Goal: Transaction & Acquisition: Purchase product/service

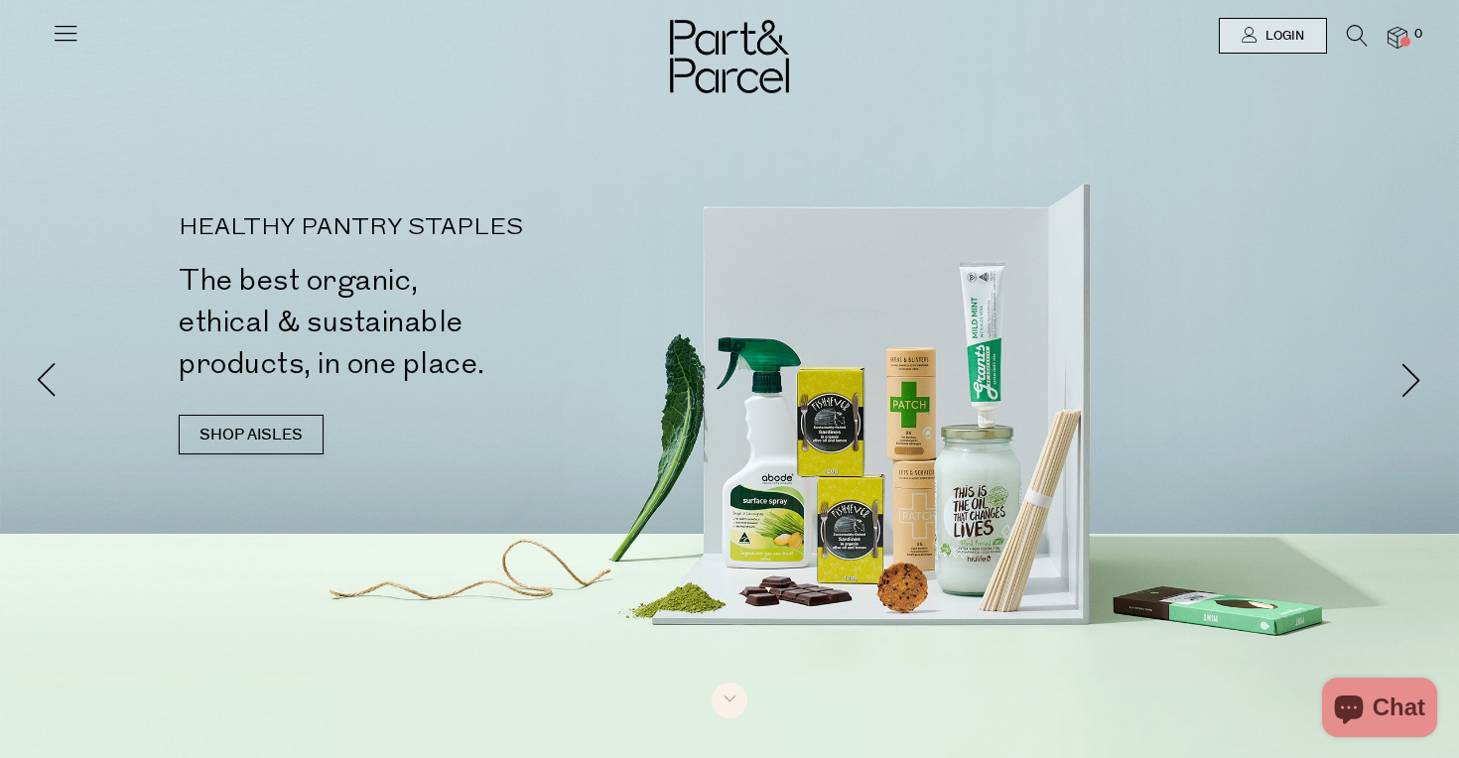
click at [1352, 35] on icon at bounding box center [1357, 36] width 21 height 22
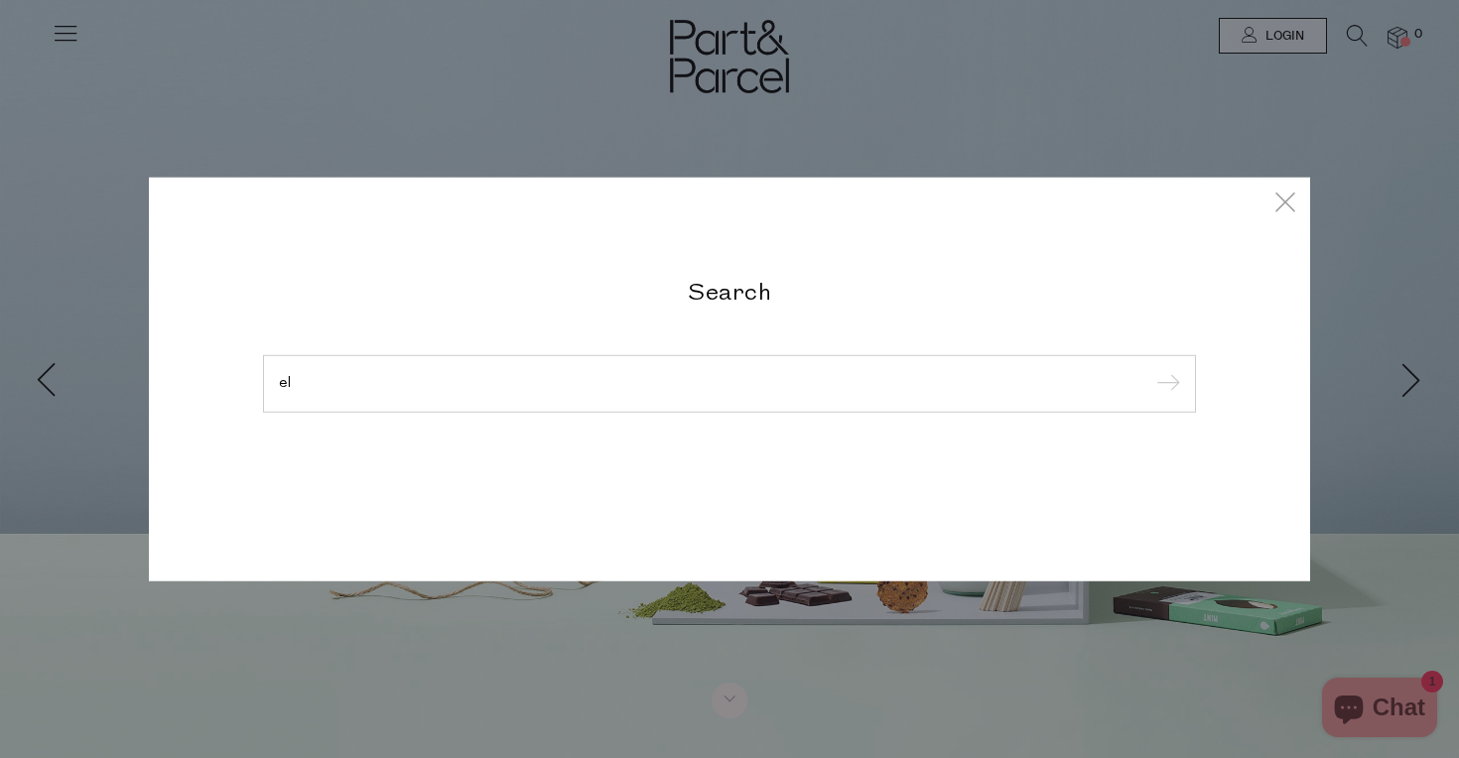
type input "e"
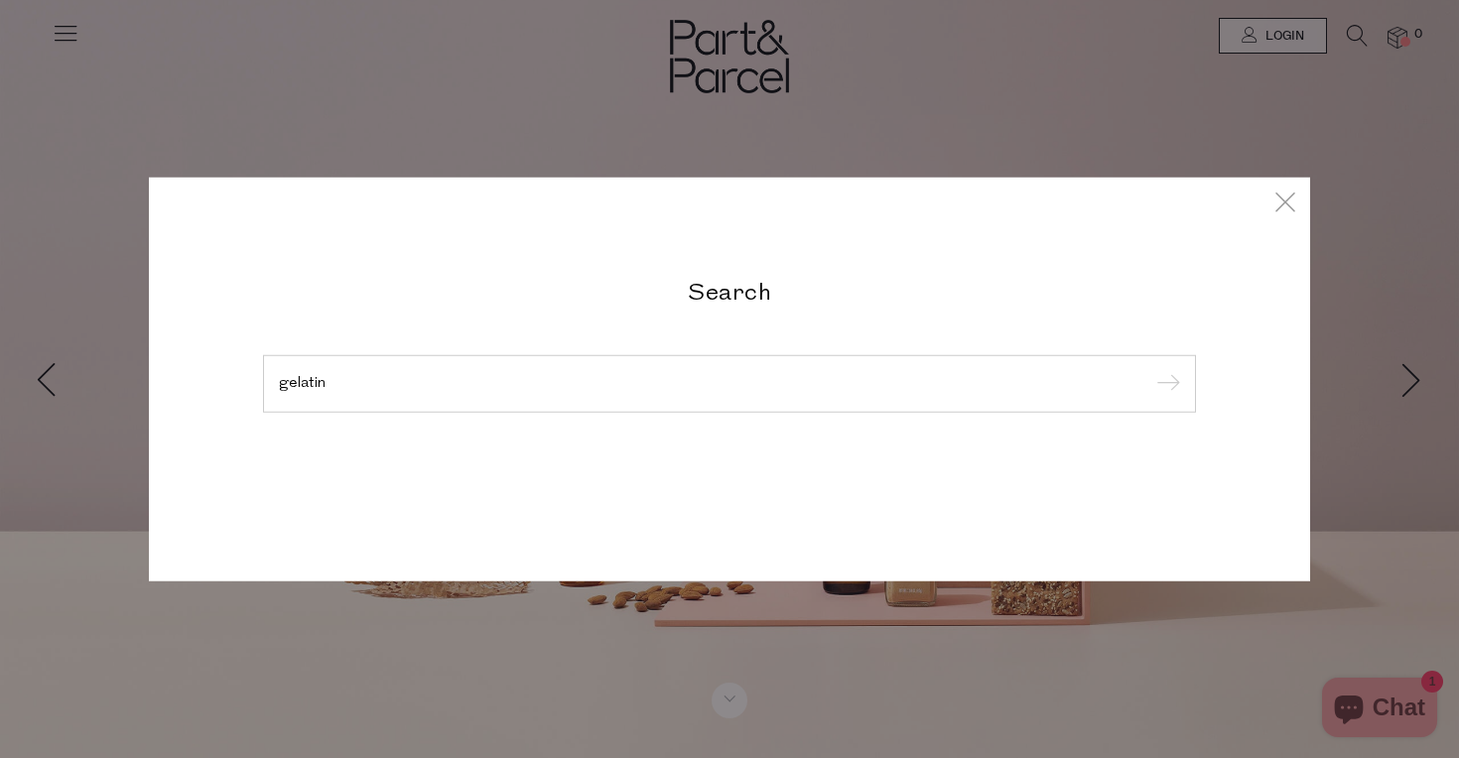
type input "gelatin"
click at [1165, 385] on input "submit" at bounding box center [1165, 385] width 30 height 30
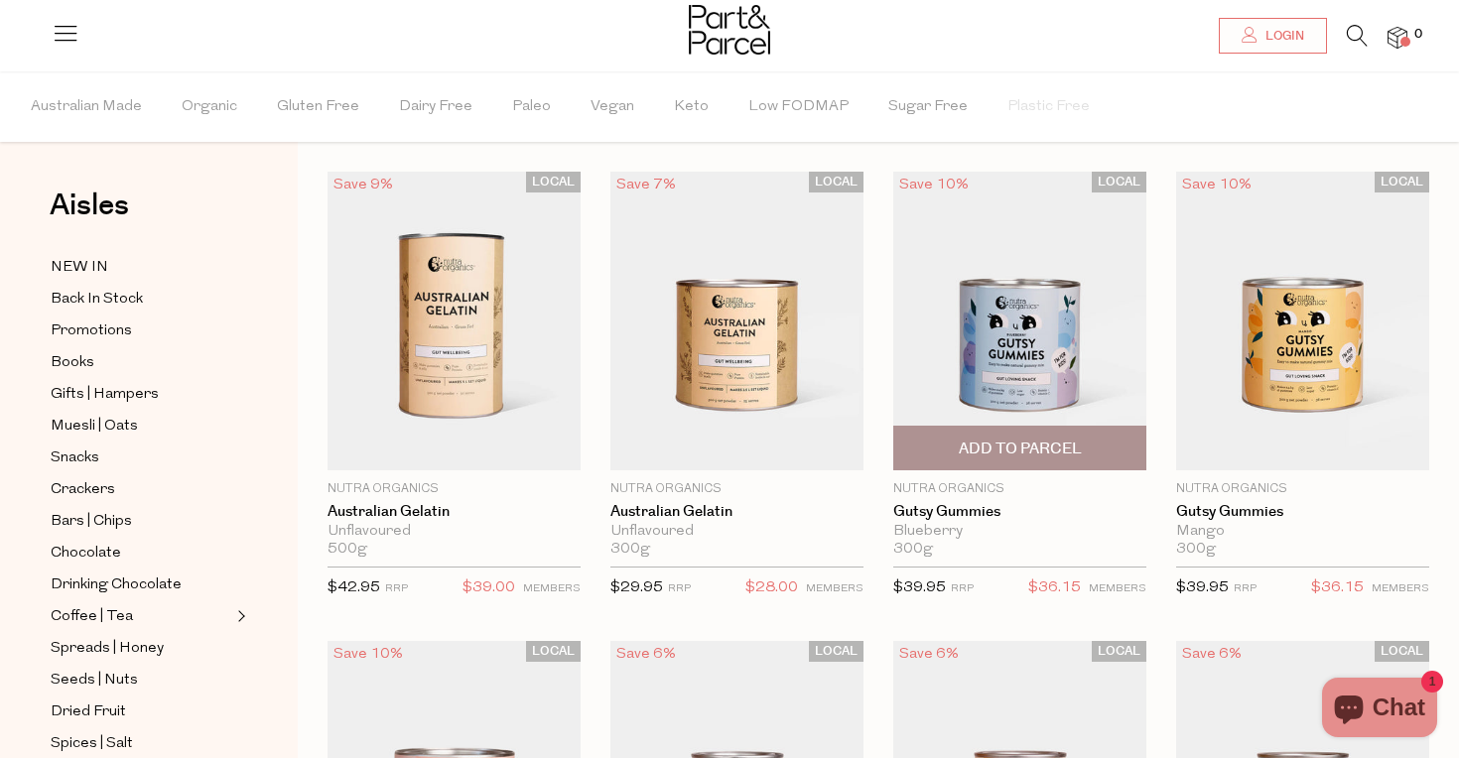
scroll to position [51, 0]
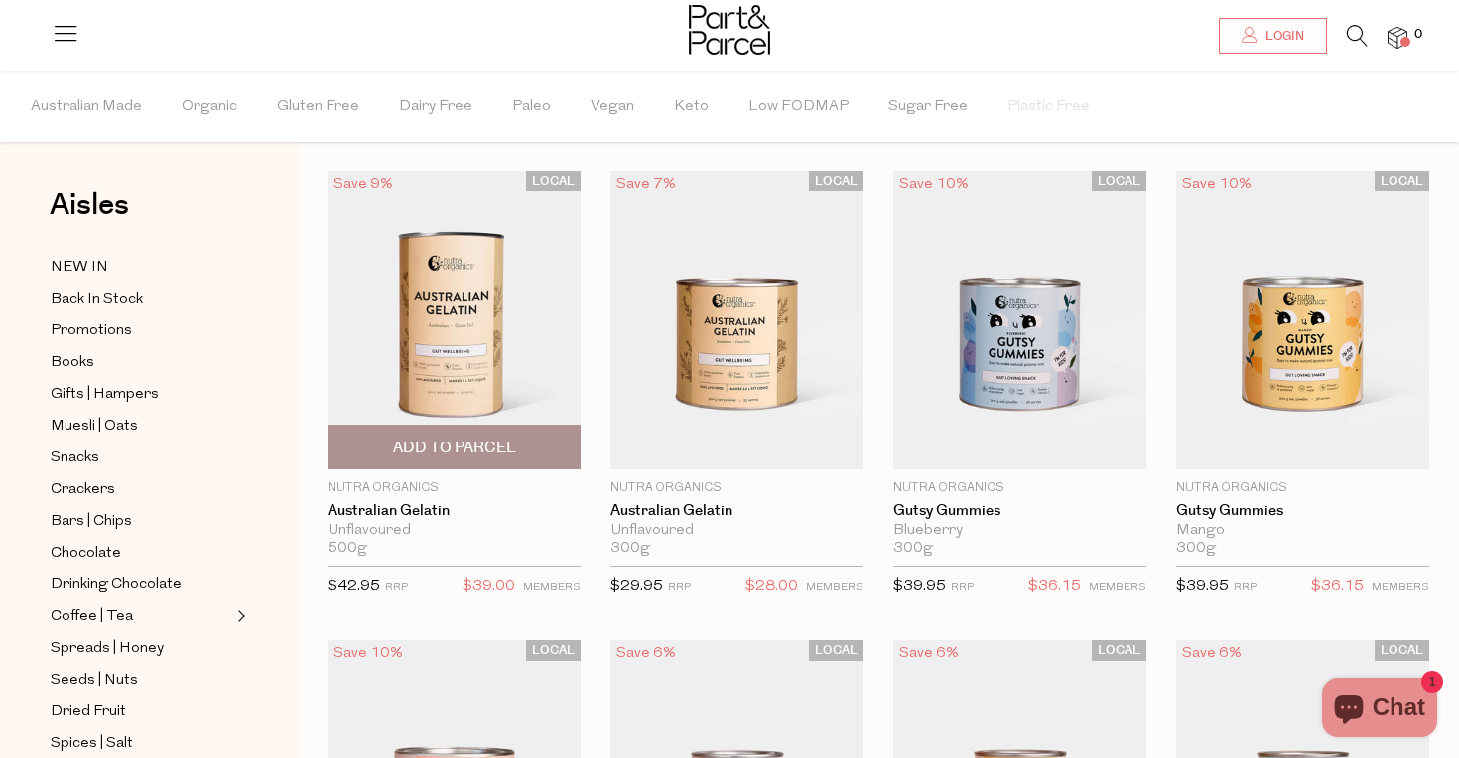
click at [475, 438] on span "Add To Parcel" at bounding box center [453, 447] width 241 height 43
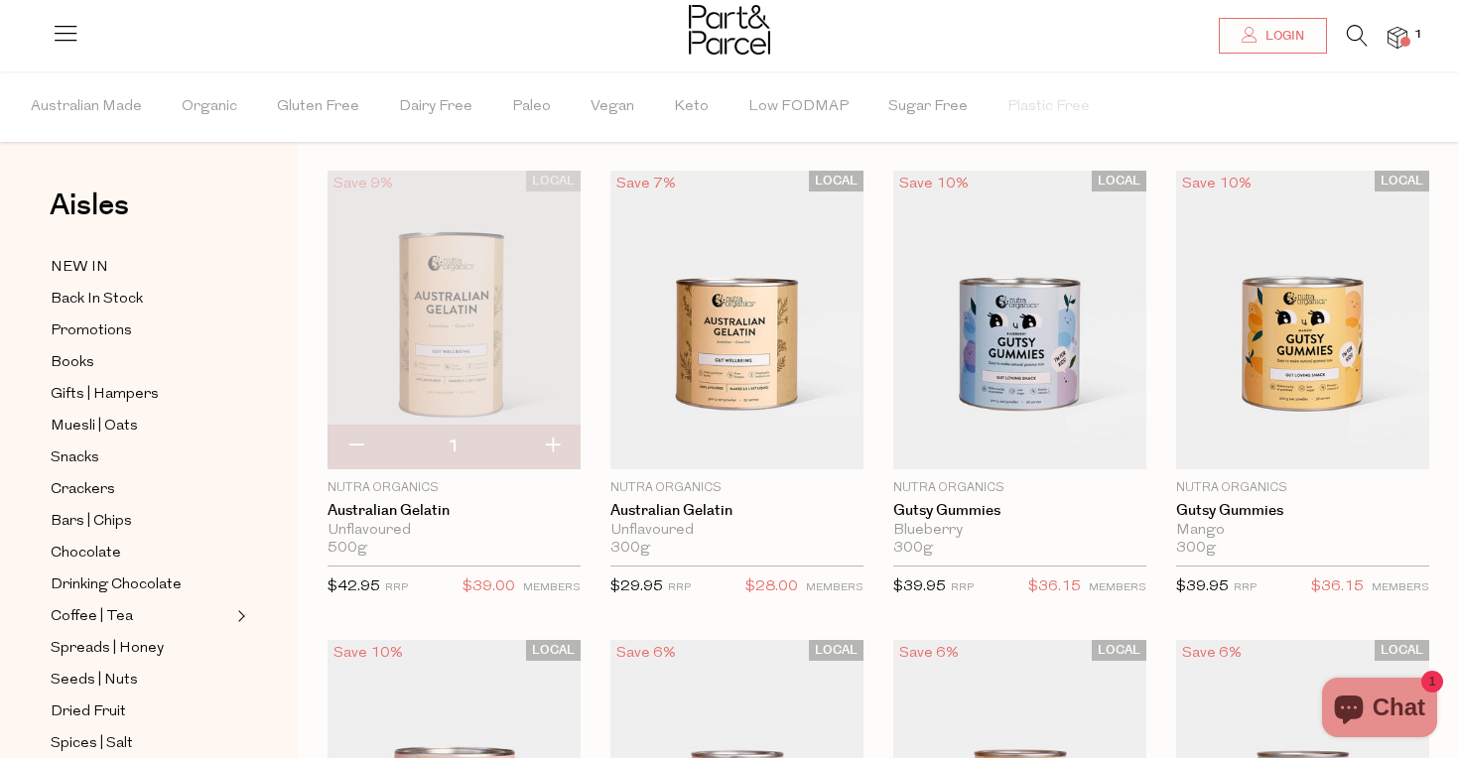
click at [1354, 34] on icon at bounding box center [1357, 36] width 21 height 22
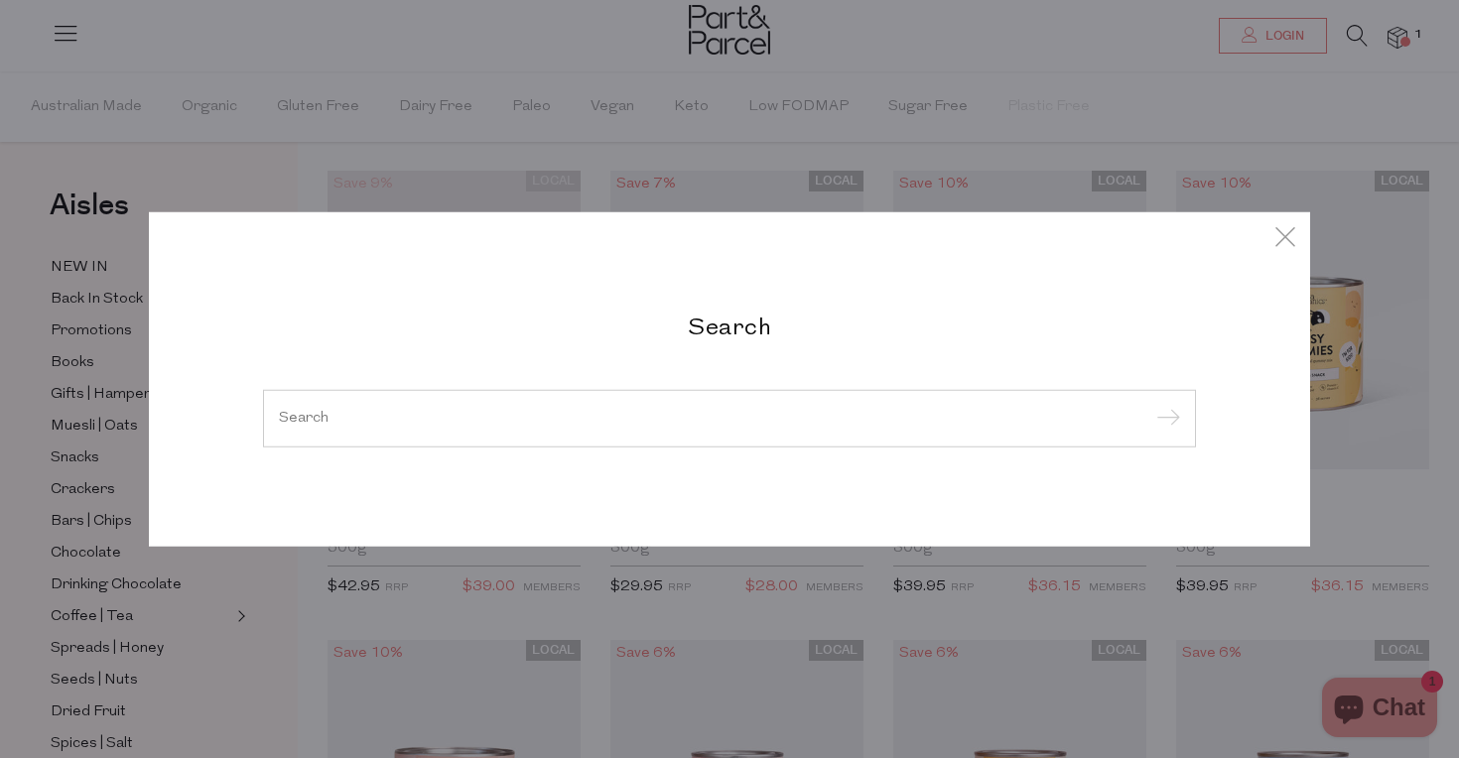
type input "t"
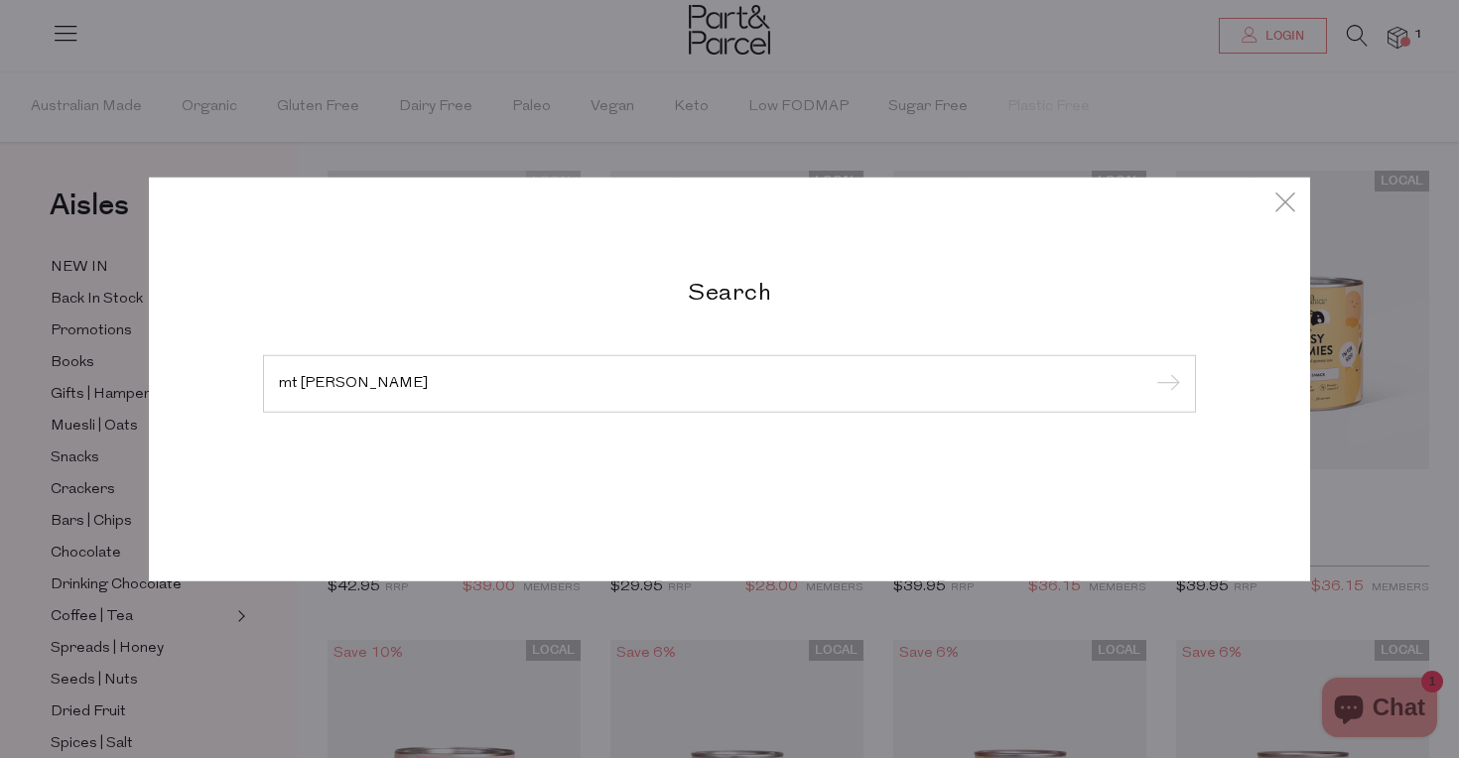
type input "mt wilder"
click at [1165, 385] on input "submit" at bounding box center [1165, 385] width 30 height 30
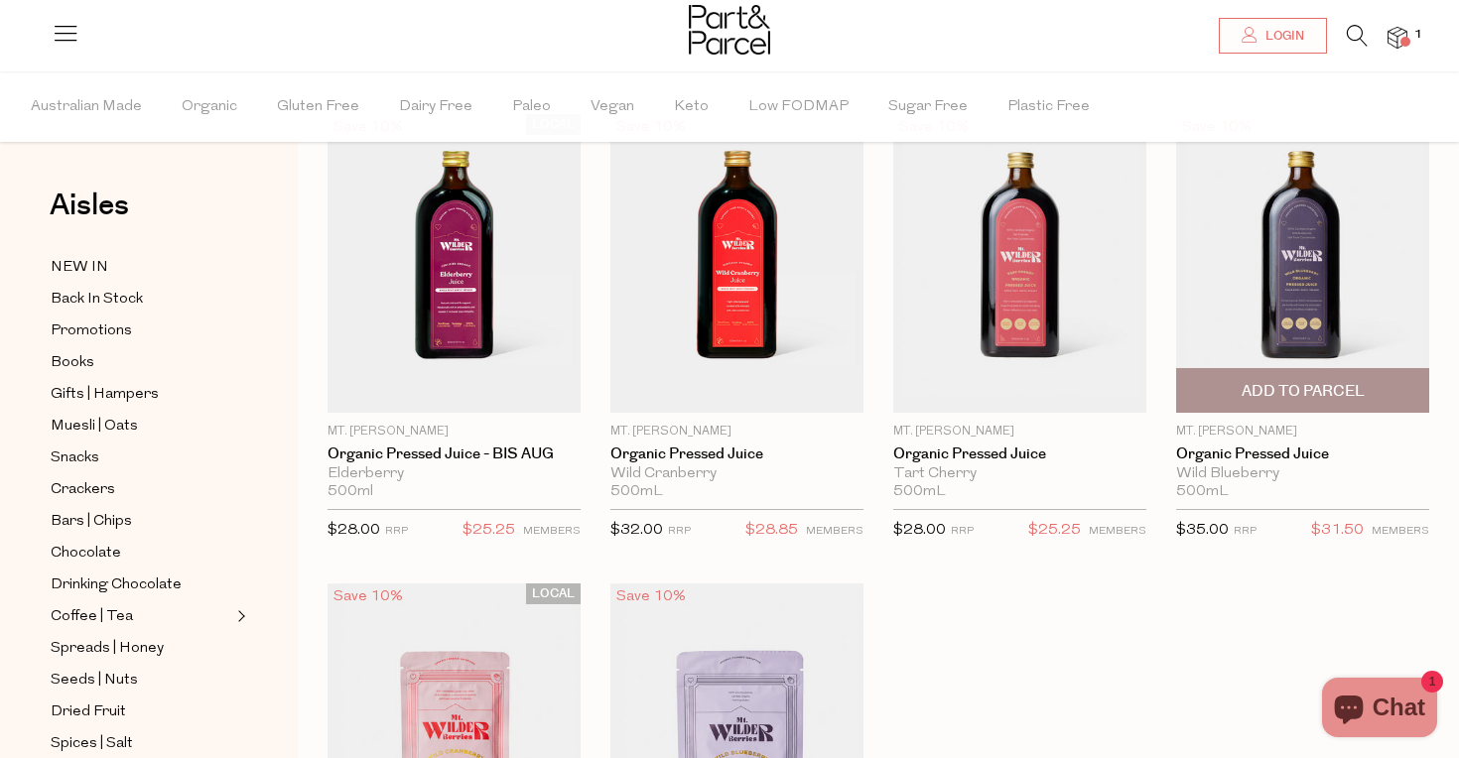
scroll to position [109, 0]
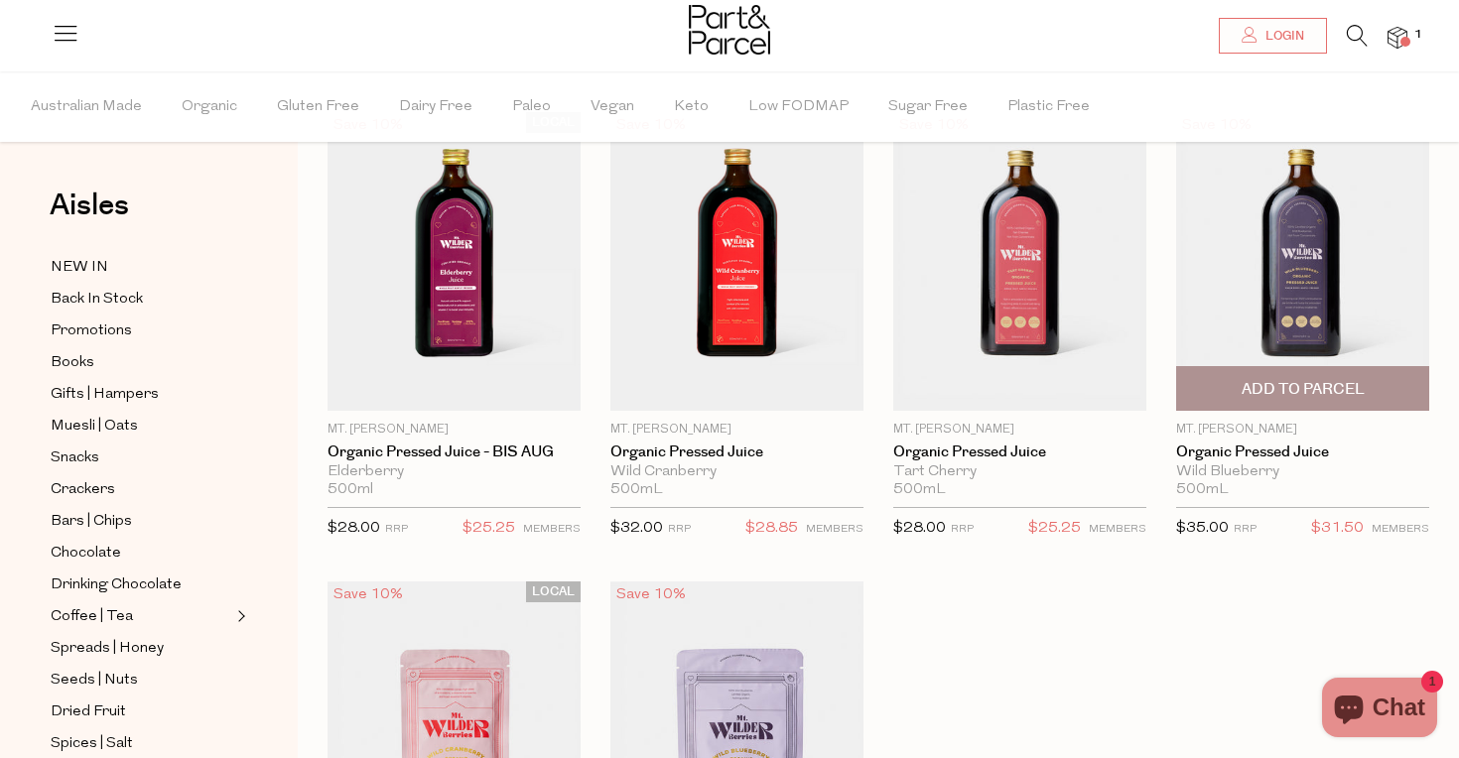
click at [1308, 381] on span "Add To Parcel" at bounding box center [1302, 389] width 123 height 21
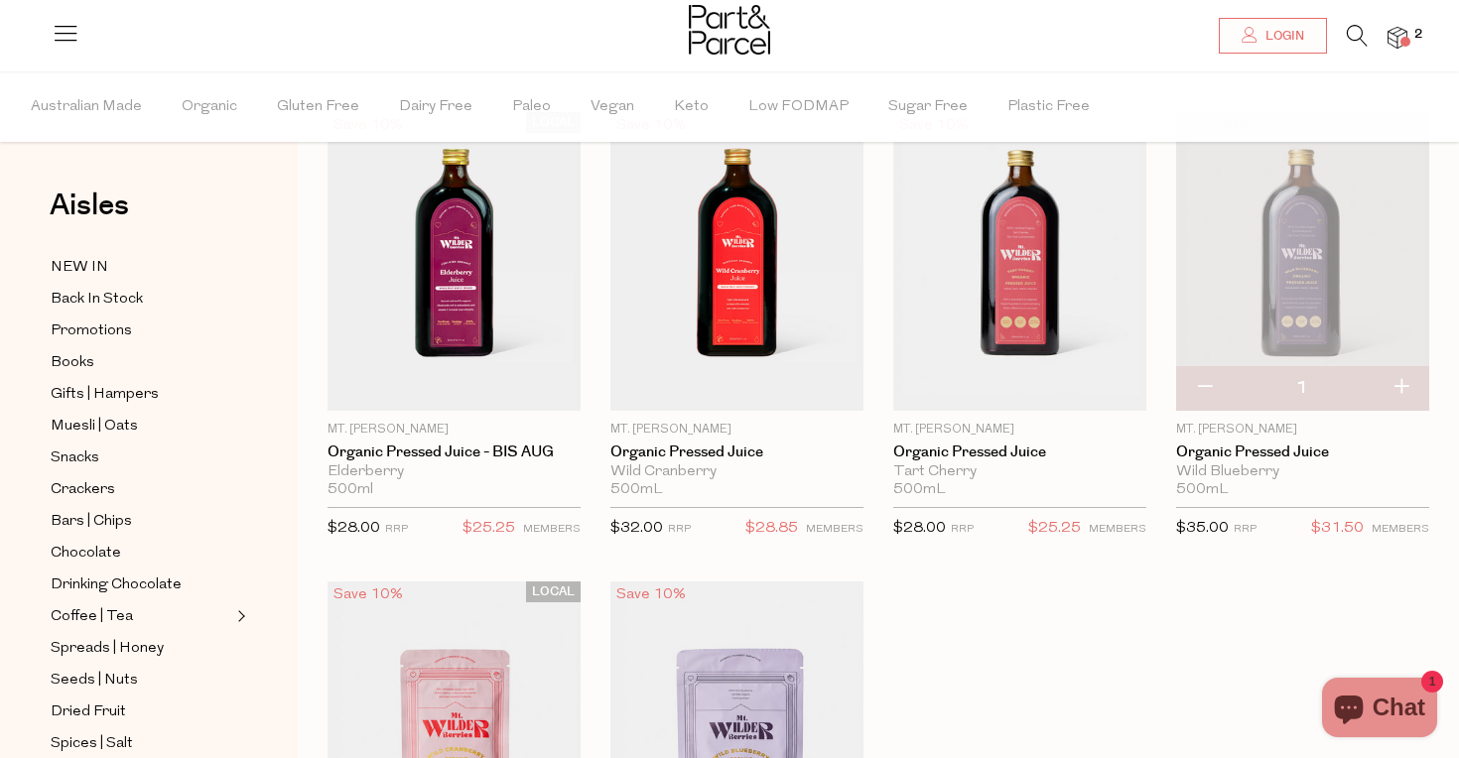
click at [1354, 38] on icon at bounding box center [1357, 36] width 21 height 22
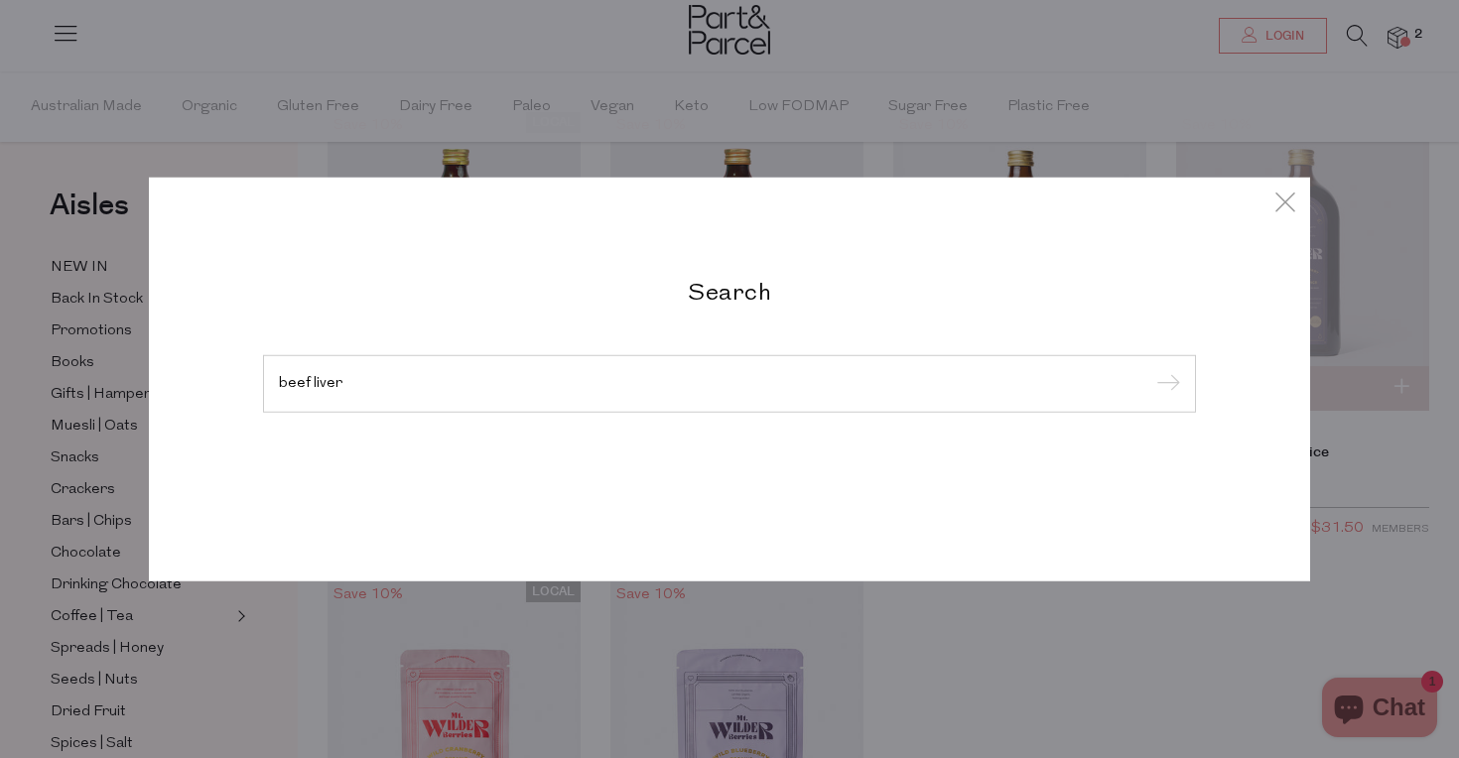
type input "beef liver"
click at [1165, 385] on input "submit" at bounding box center [1165, 385] width 30 height 30
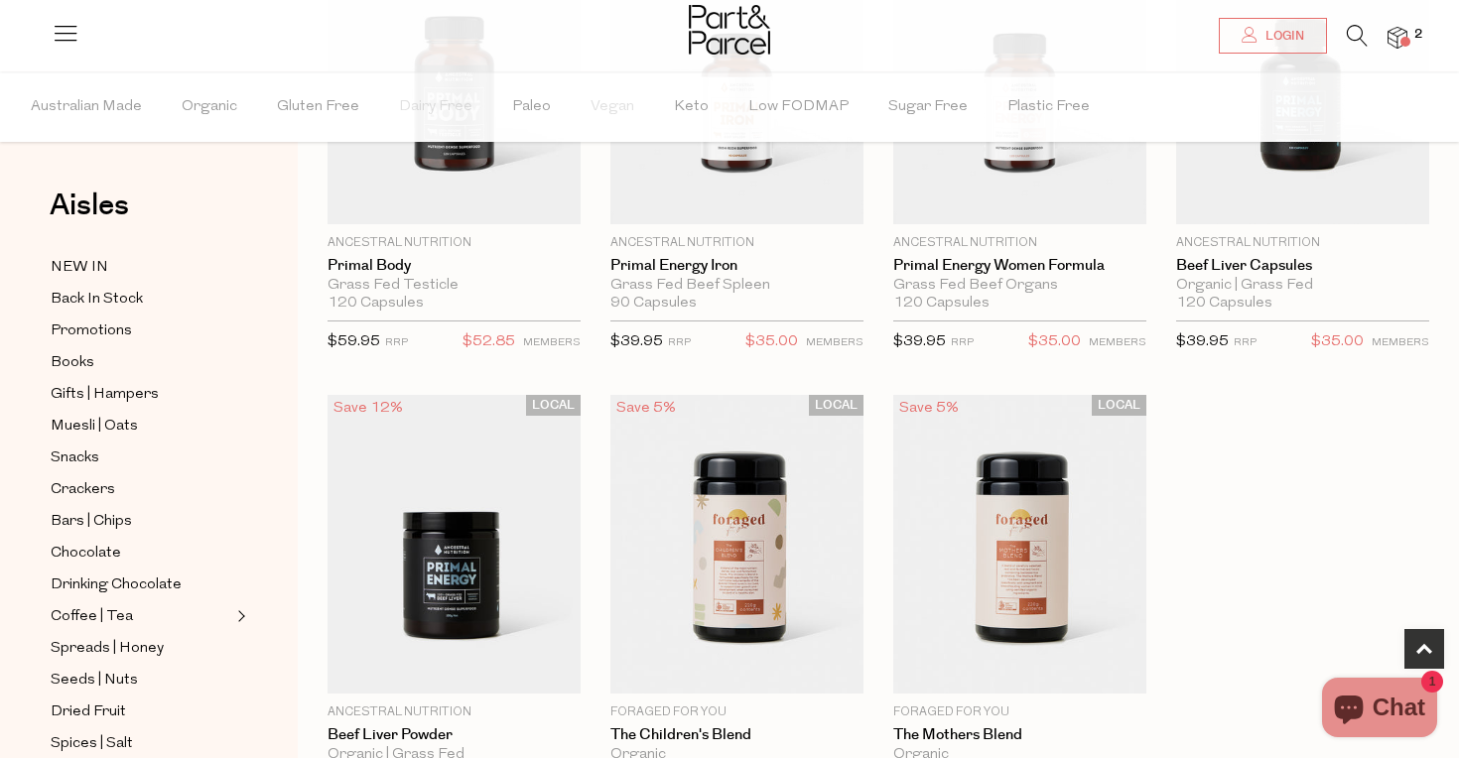
scroll to position [490, 0]
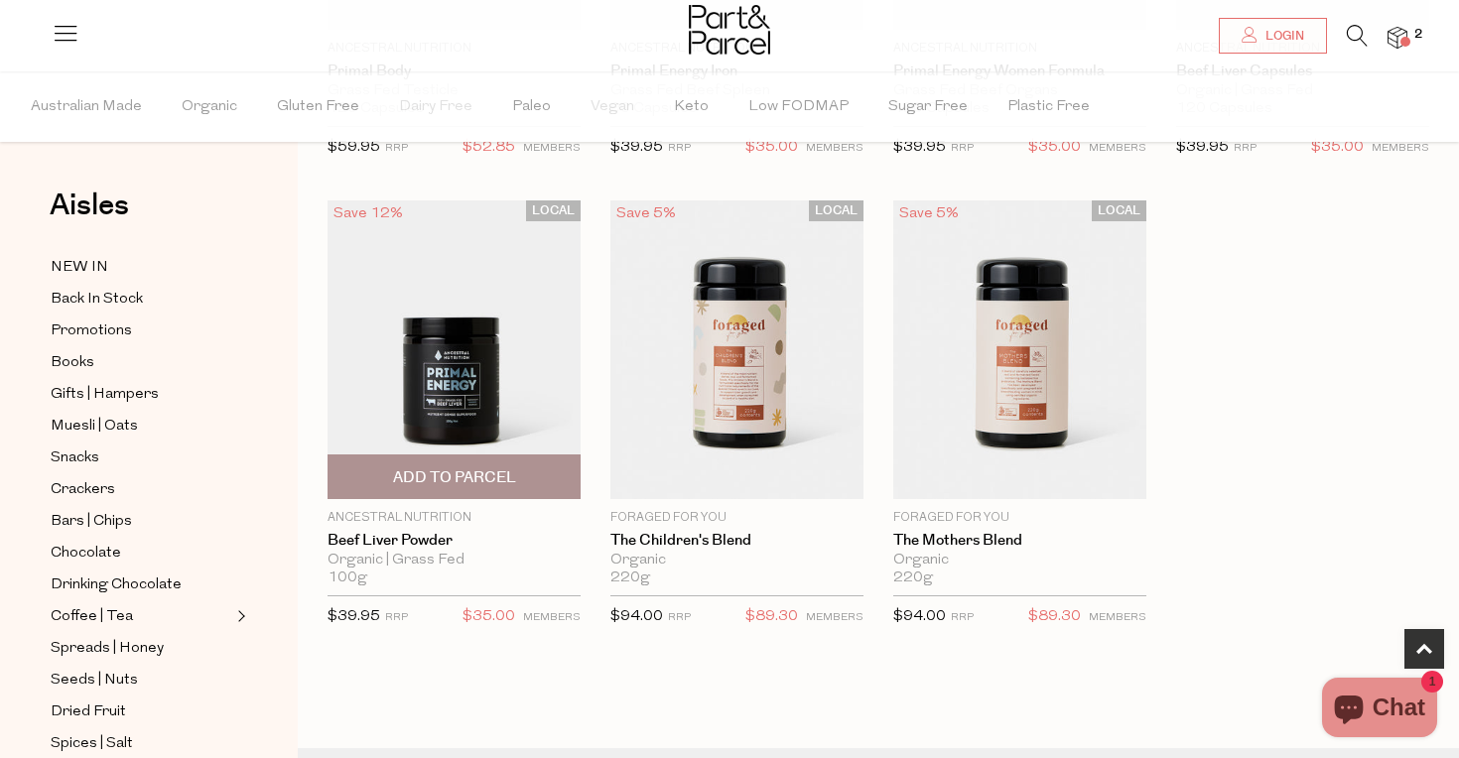
click at [451, 486] on span "Add To Parcel" at bounding box center [454, 477] width 123 height 21
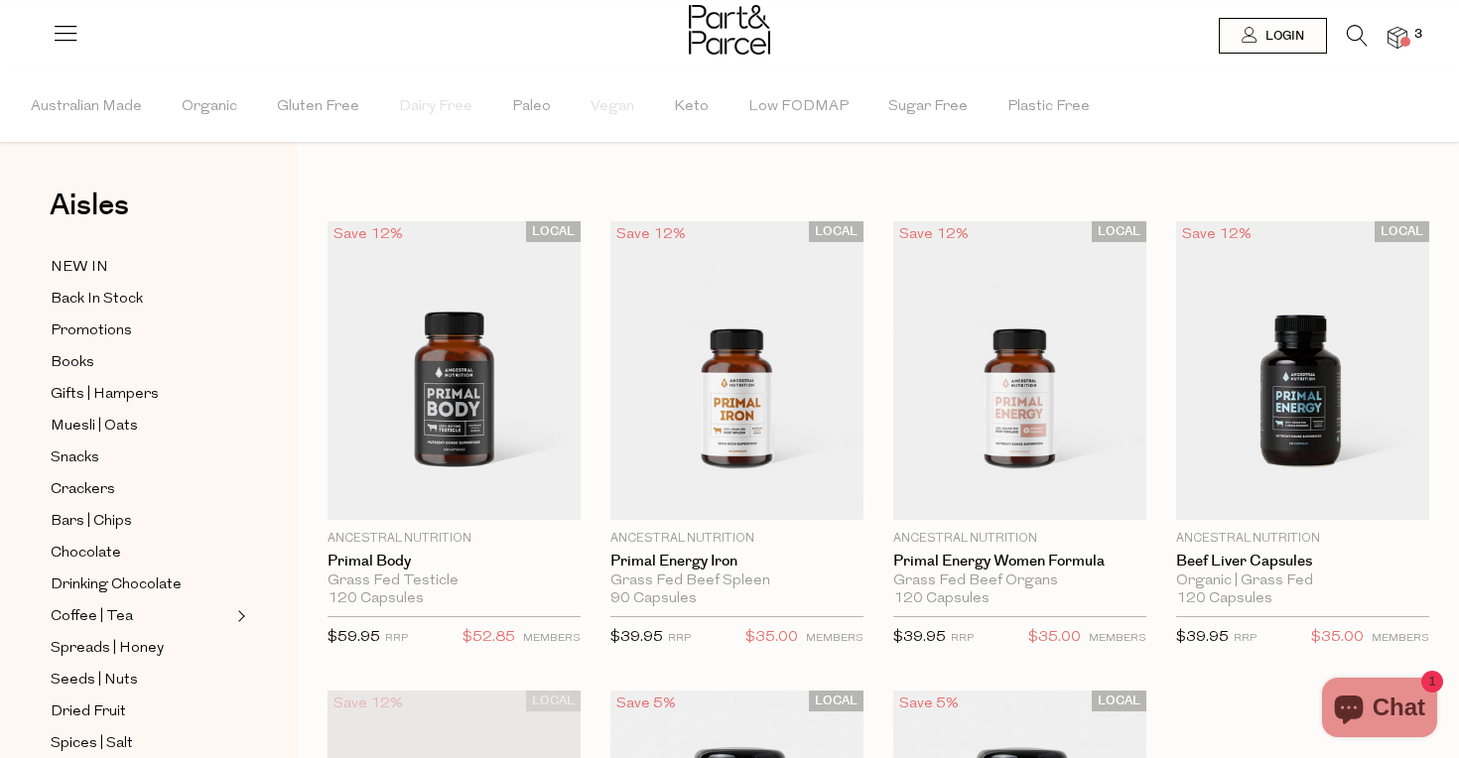
scroll to position [0, 0]
click at [1350, 29] on icon at bounding box center [1357, 36] width 21 height 22
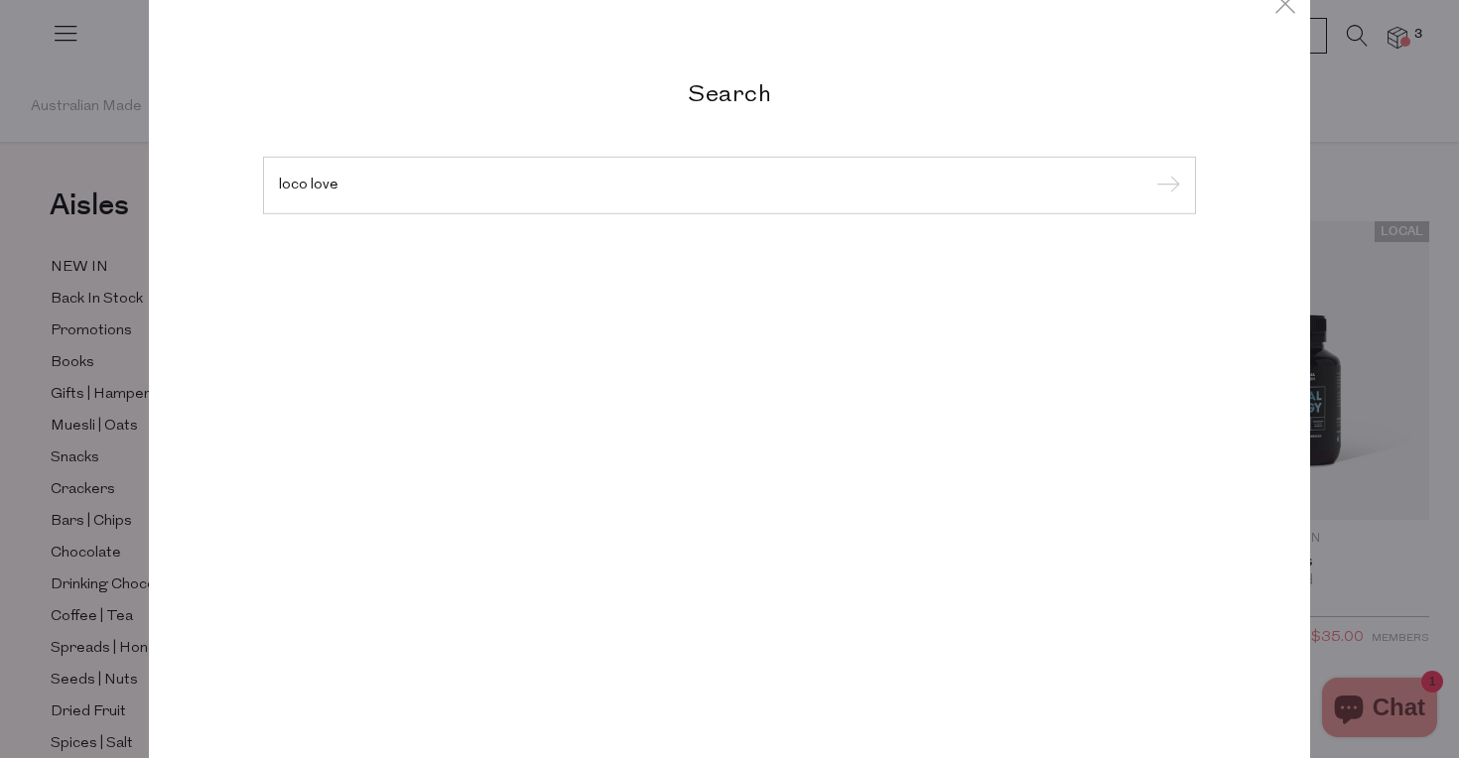
type input "loco love"
click at [1165, 187] on input "submit" at bounding box center [1165, 187] width 30 height 30
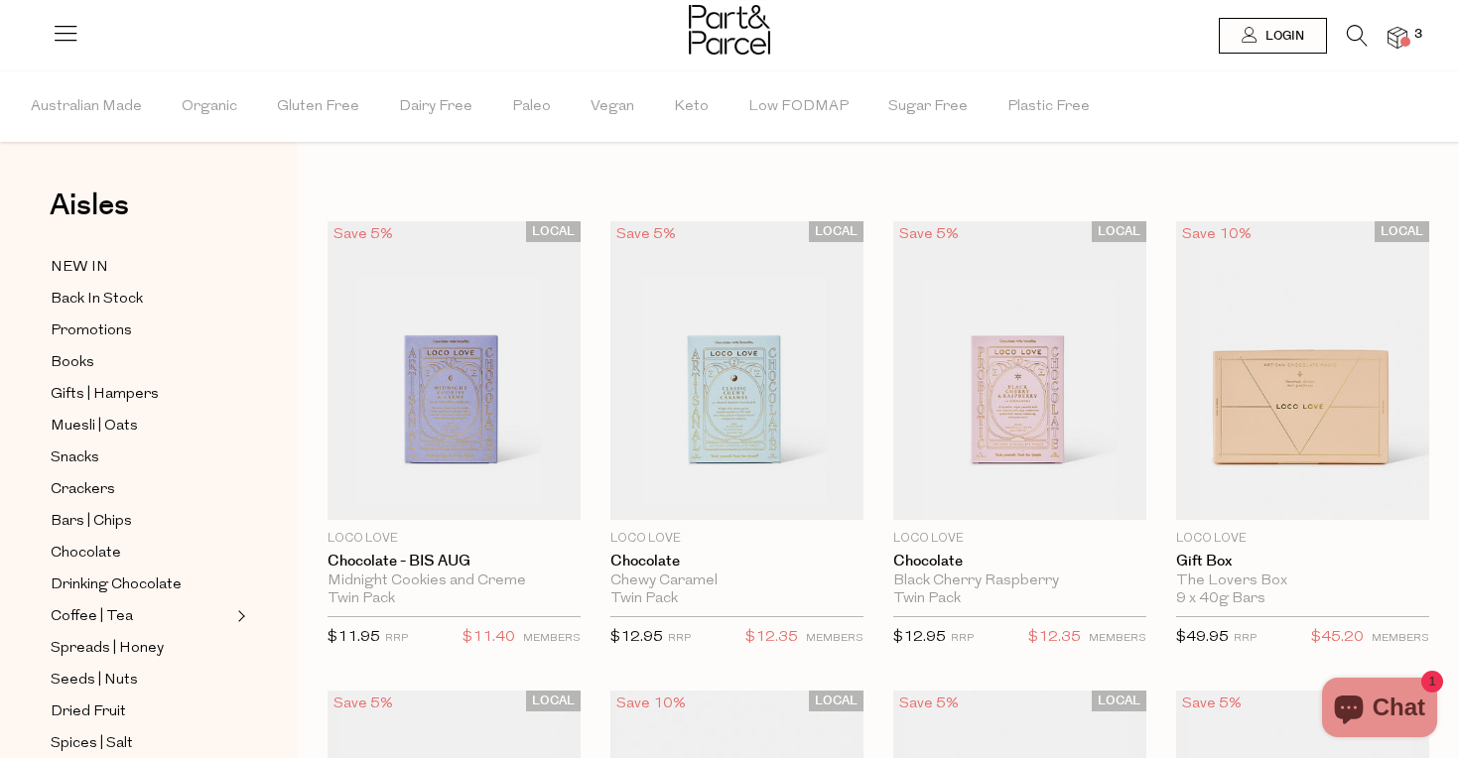
click at [1397, 43] on img at bounding box center [1397, 38] width 20 height 23
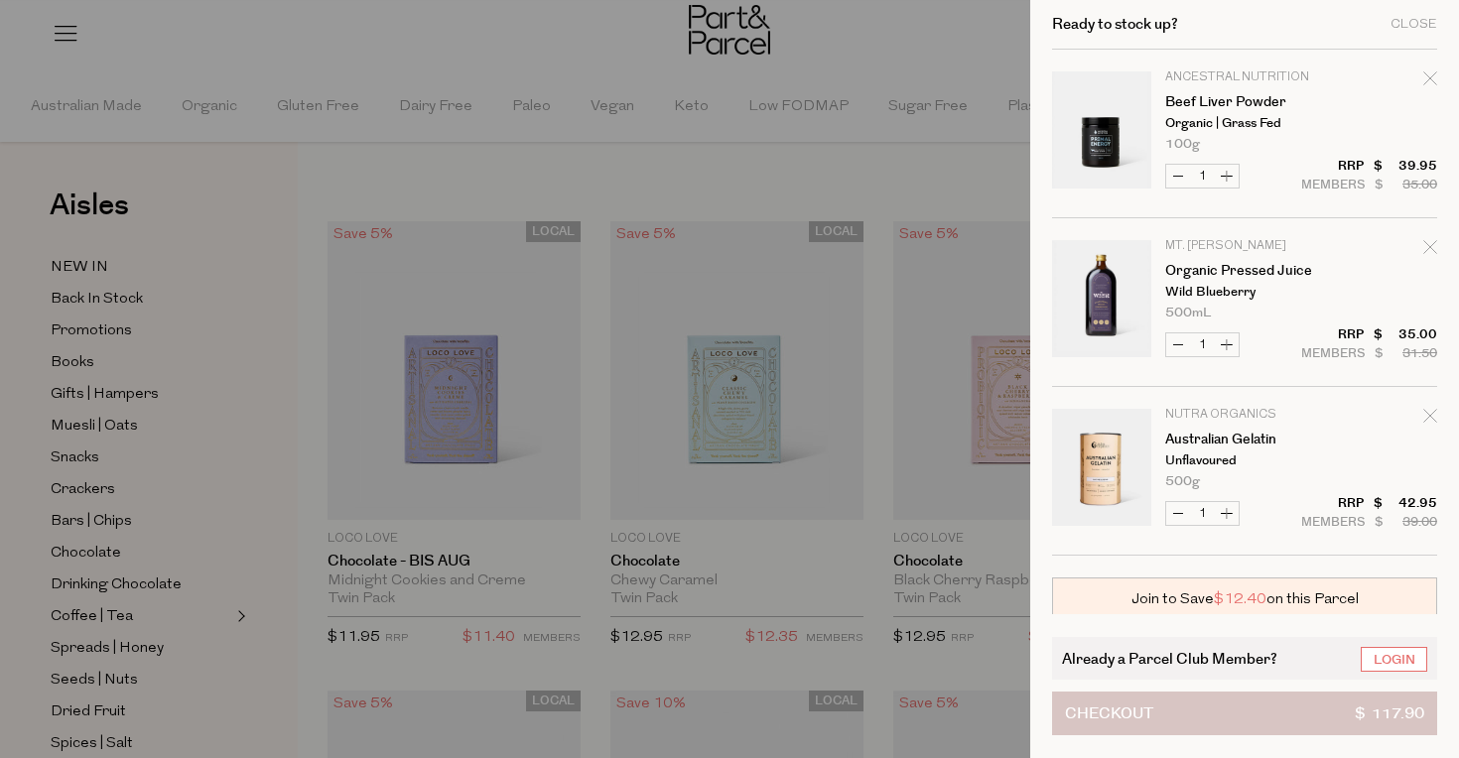
click at [1193, 704] on button "Checkout $ 117.90" at bounding box center [1244, 714] width 385 height 44
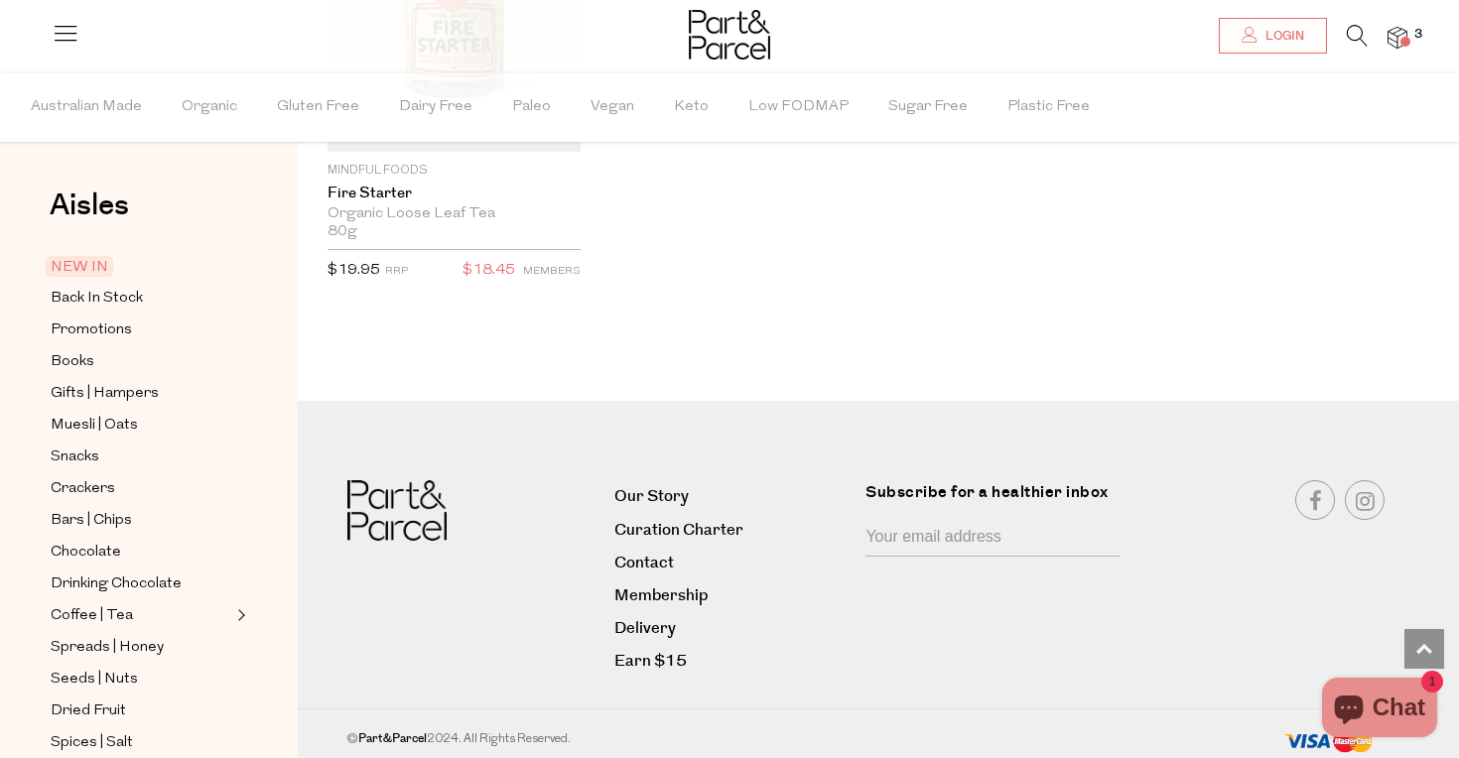
scroll to position [4725, 0]
click at [660, 616] on link "Delivery" at bounding box center [732, 629] width 237 height 27
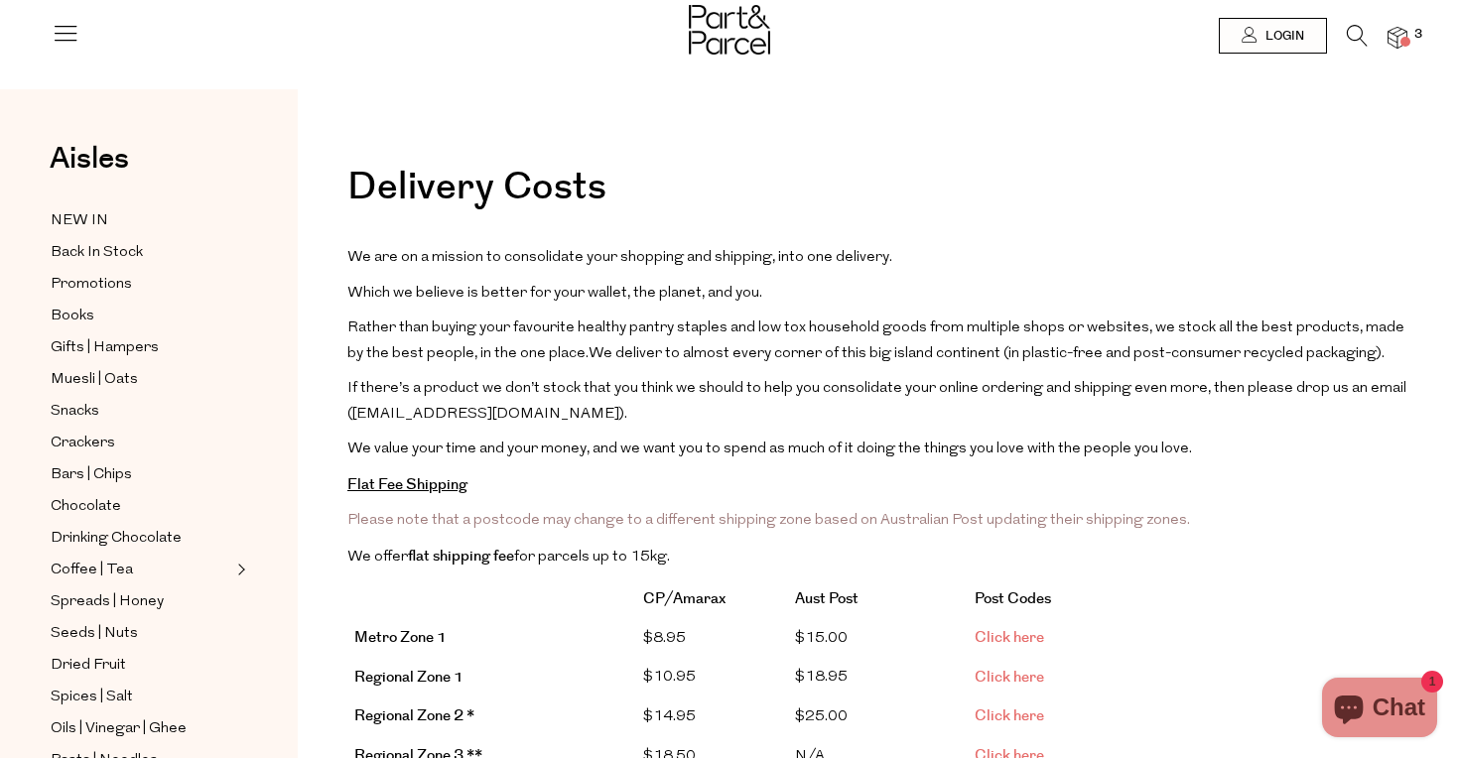
click at [1400, 40] on span at bounding box center [1405, 42] width 10 height 10
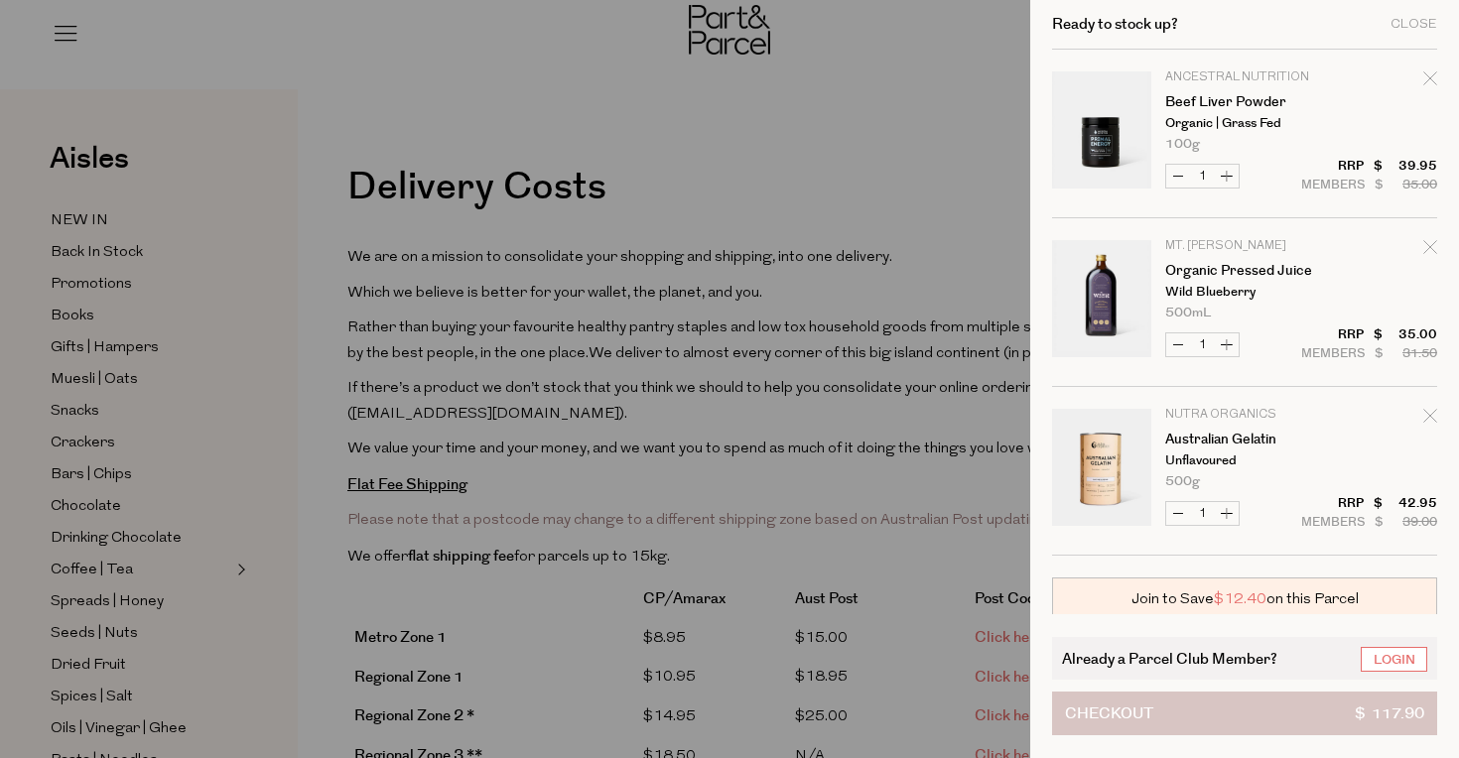
click at [1167, 722] on button "Checkout $ 117.90" at bounding box center [1244, 714] width 385 height 44
